Goal: Information Seeking & Learning: Learn about a topic

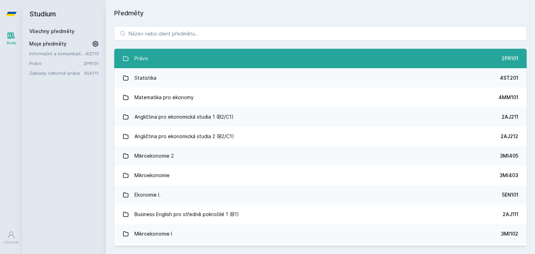
click at [228, 62] on link "Právo 2PR101" at bounding box center [320, 59] width 413 height 20
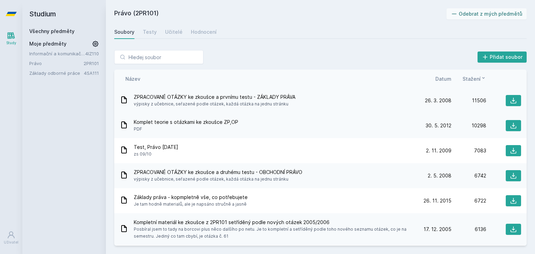
click at [322, 103] on div "ZPRACOVANÉ OTÁZKY ke zkoušce a prvnímu testu - ZÁKLADY PRÁVA výpisky z učebnice…" at bounding box center [268, 101] width 297 height 14
click at [160, 95] on span "ZPRACOVANÉ OTÁZKY ke zkoušce a prvnímu testu - ZÁKLADY PRÁVA" at bounding box center [215, 97] width 162 height 7
click at [249, 108] on div "ZPRACOVANÉ OTÁZKY ke zkoušce a prvnímu testu - ZÁKLADY PRÁVA výpisky z učebnice…" at bounding box center [320, 100] width 413 height 25
click at [306, 97] on div "ZPRACOVANÉ OTÁZKY ke zkoušce a prvnímu testu - ZÁKLADY PRÁVA výpisky z učebnice…" at bounding box center [268, 101] width 297 height 14
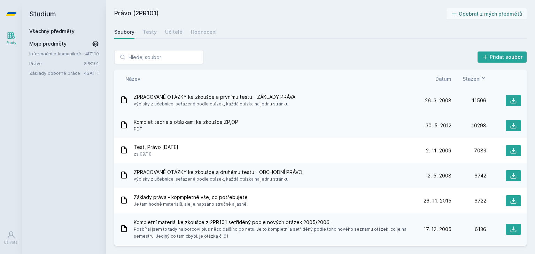
click at [306, 97] on div "ZPRACOVANÉ OTÁZKY ke zkoušce a prvnímu testu - ZÁKLADY PRÁVA výpisky z učebnice…" at bounding box center [268, 101] width 297 height 14
click at [511, 100] on icon at bounding box center [514, 101] width 6 height 6
click at [277, 127] on div "Komplet teorie s otázkami ke zkoušce ZP,OP PDF" at bounding box center [268, 126] width 297 height 14
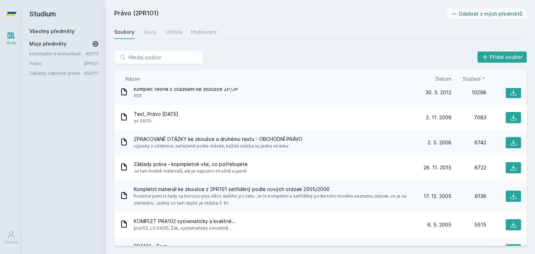
scroll to position [35, 0]
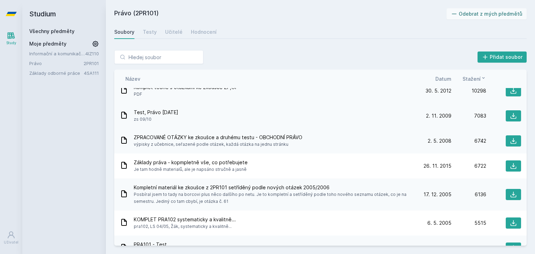
click at [276, 119] on div "Test, Právo [DATE] zs 09/10" at bounding box center [268, 116] width 297 height 14
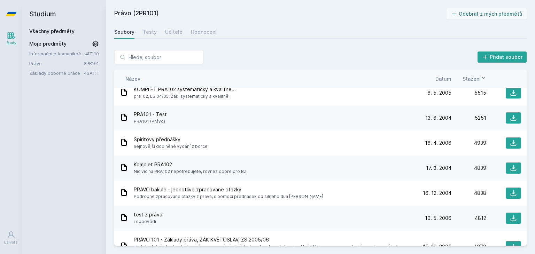
scroll to position [209, 0]
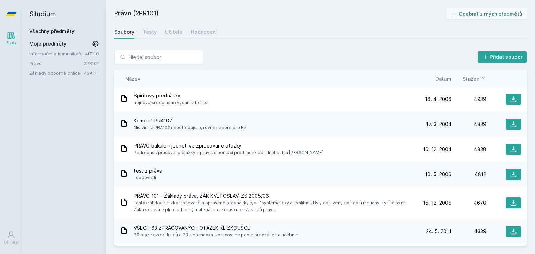
click at [196, 169] on div "test z práva i odpovědi" at bounding box center [268, 175] width 297 height 14
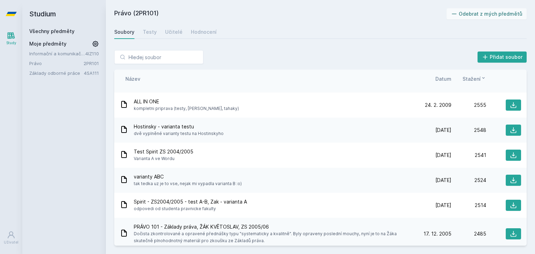
scroll to position [1419, 0]
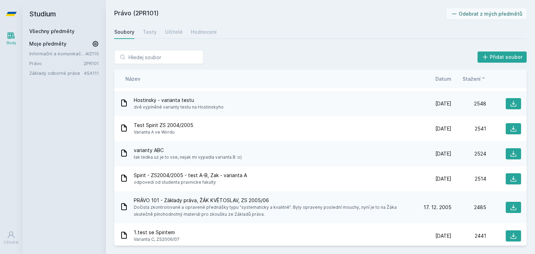
click at [195, 149] on span "varianty ABC" at bounding box center [188, 150] width 108 height 7
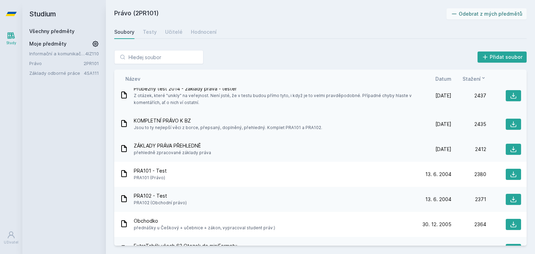
scroll to position [1593, 0]
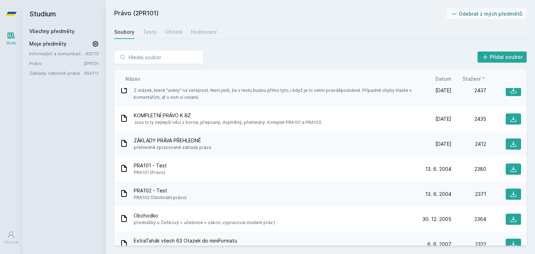
click at [123, 198] on div at bounding box center [124, 195] width 8 height 10
